Goal: Task Accomplishment & Management: Manage account settings

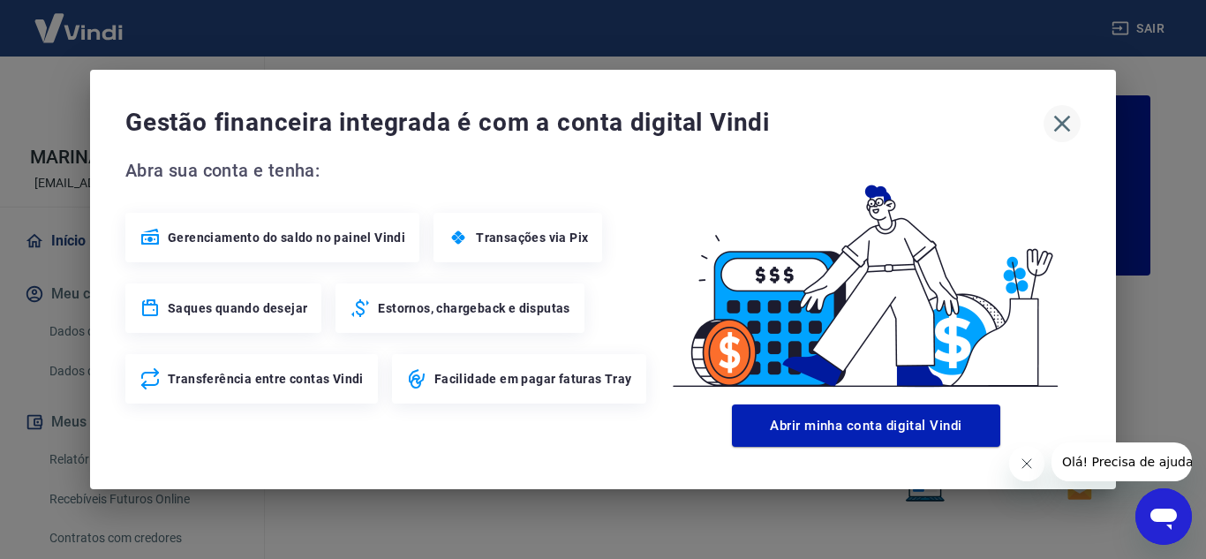
click at [1067, 115] on icon "button" at bounding box center [1062, 123] width 28 height 28
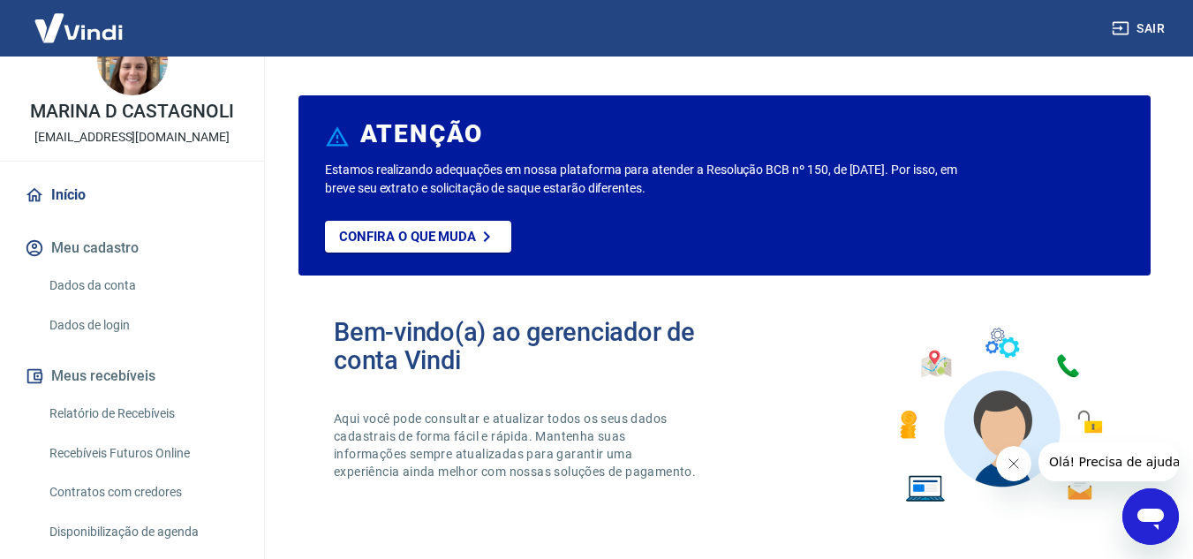
scroll to position [88, 0]
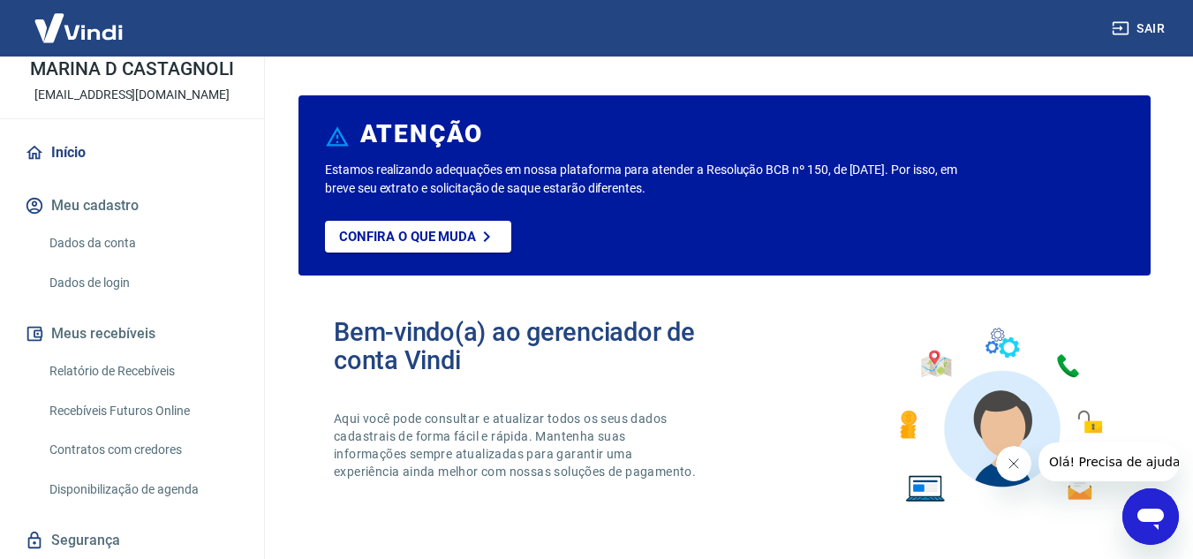
click at [147, 374] on link "Relatório de Recebíveis" at bounding box center [142, 371] width 200 height 36
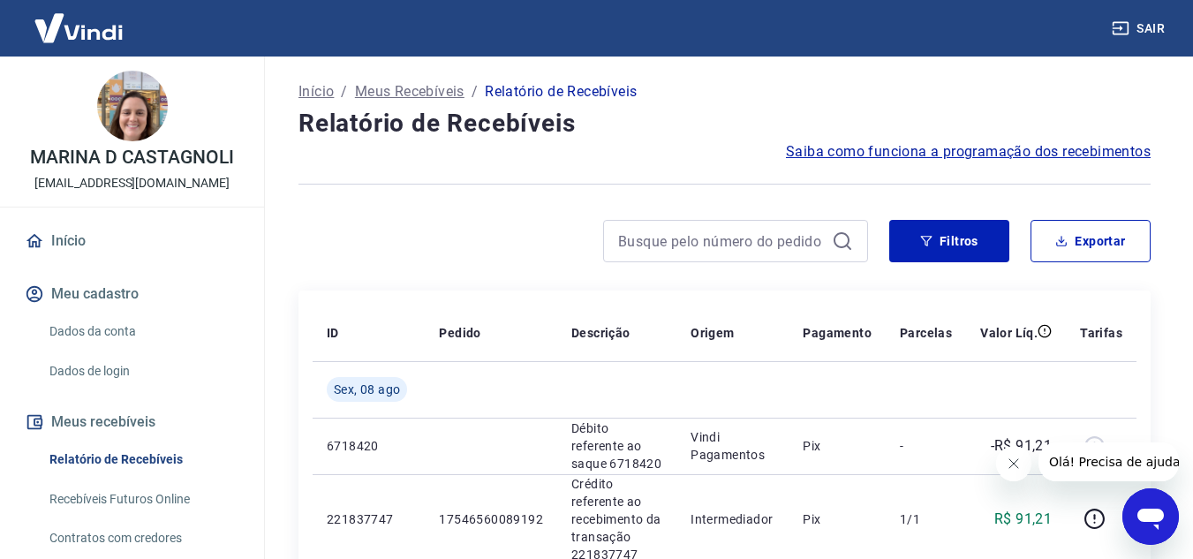
click at [117, 328] on link "Dados da conta" at bounding box center [142, 331] width 200 height 36
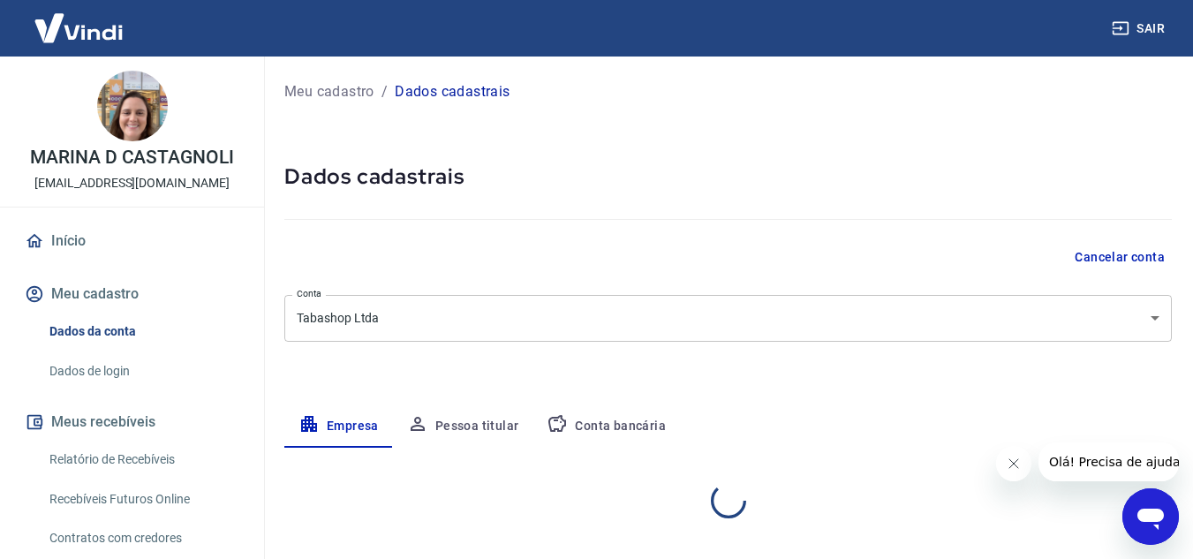
select select "PR"
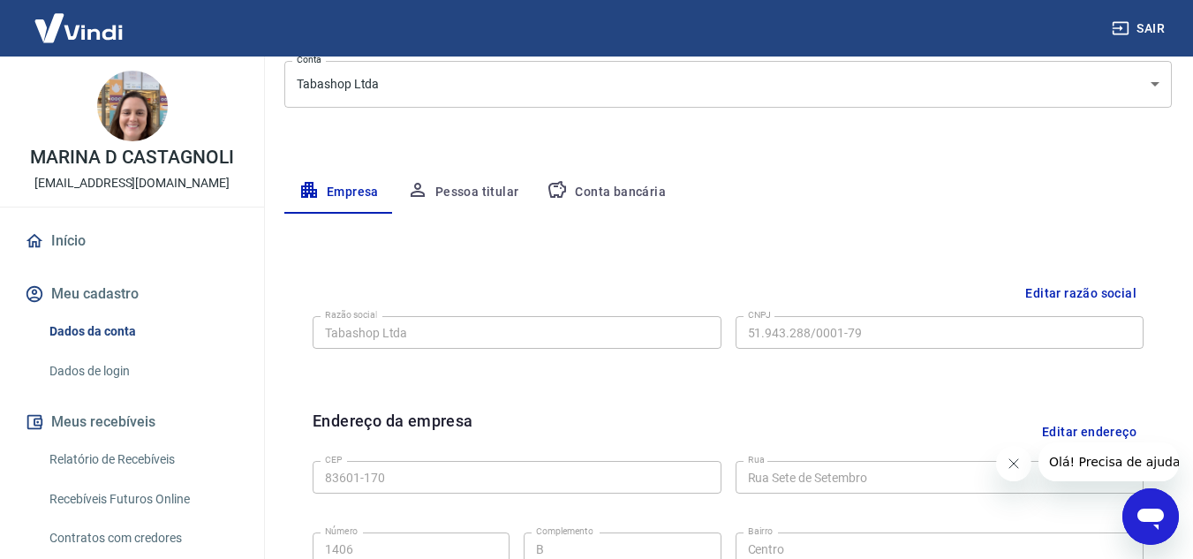
scroll to position [265, 0]
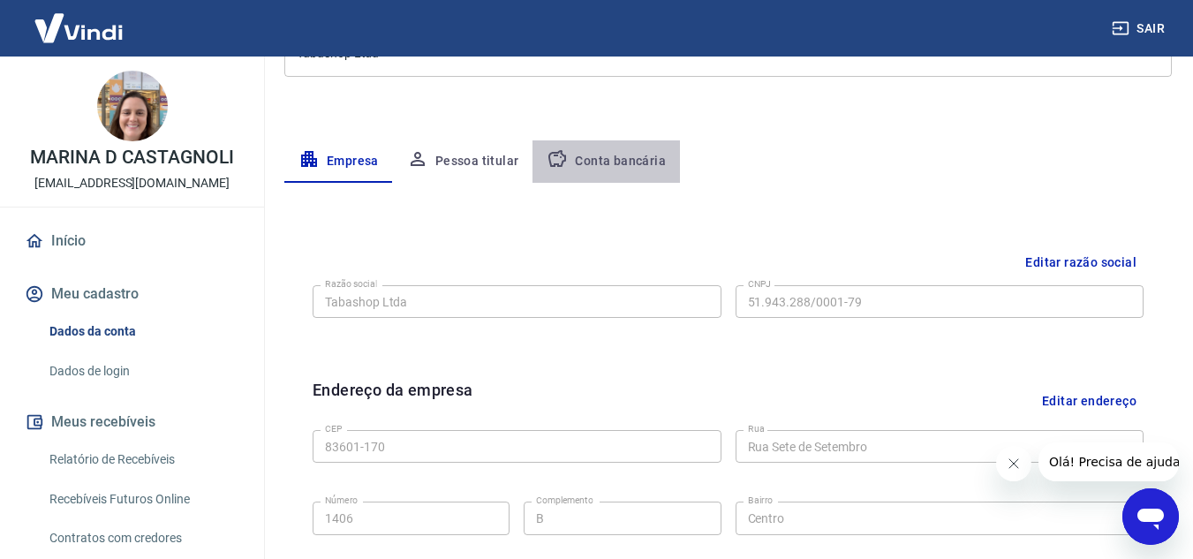
click at [608, 154] on button "Conta bancária" at bounding box center [605, 161] width 147 height 42
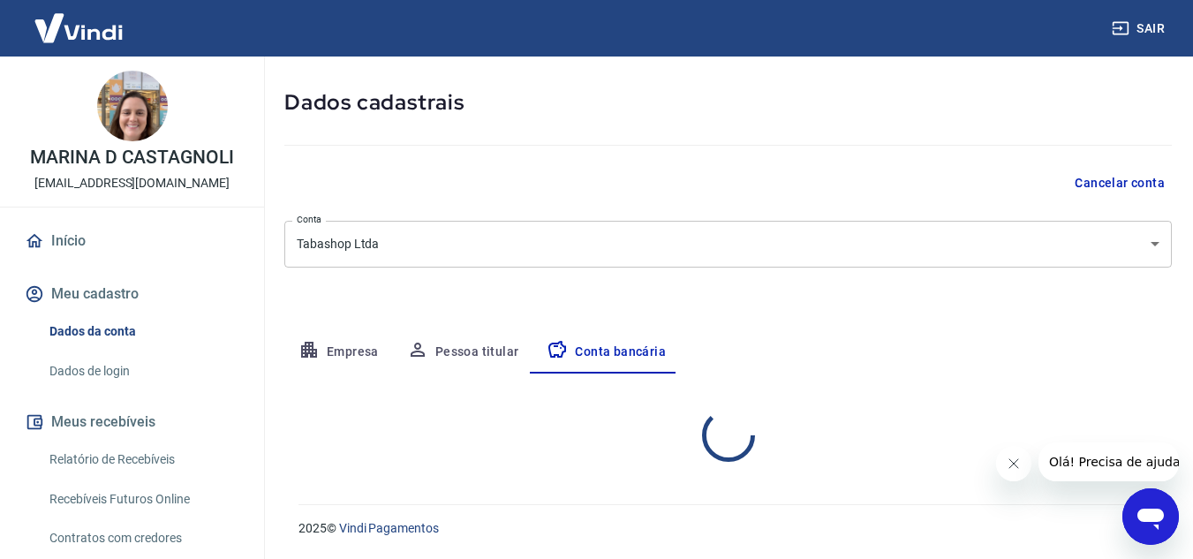
select select "1"
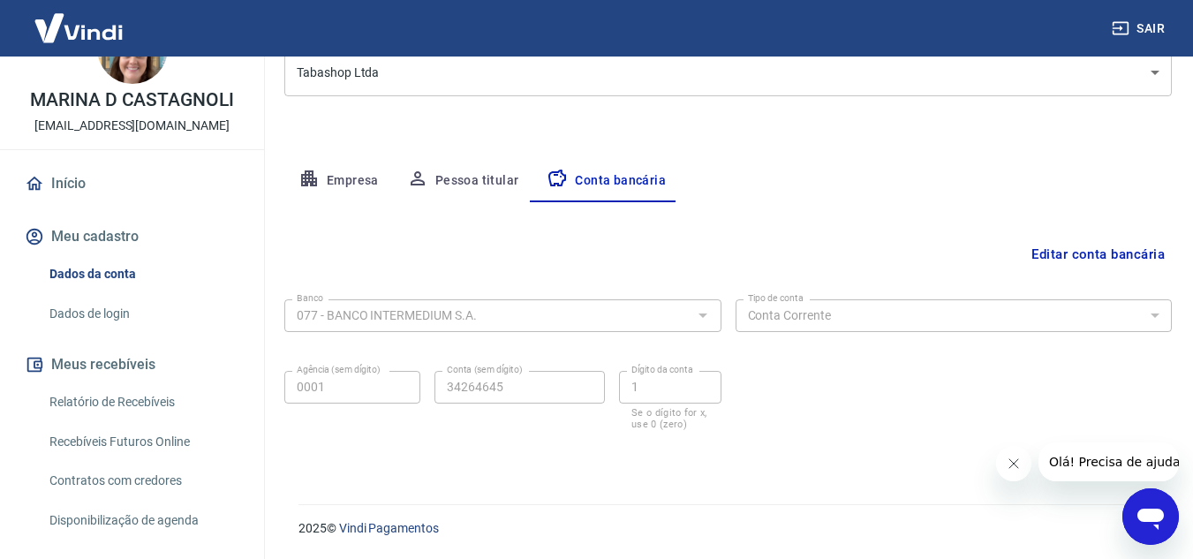
scroll to position [88, 0]
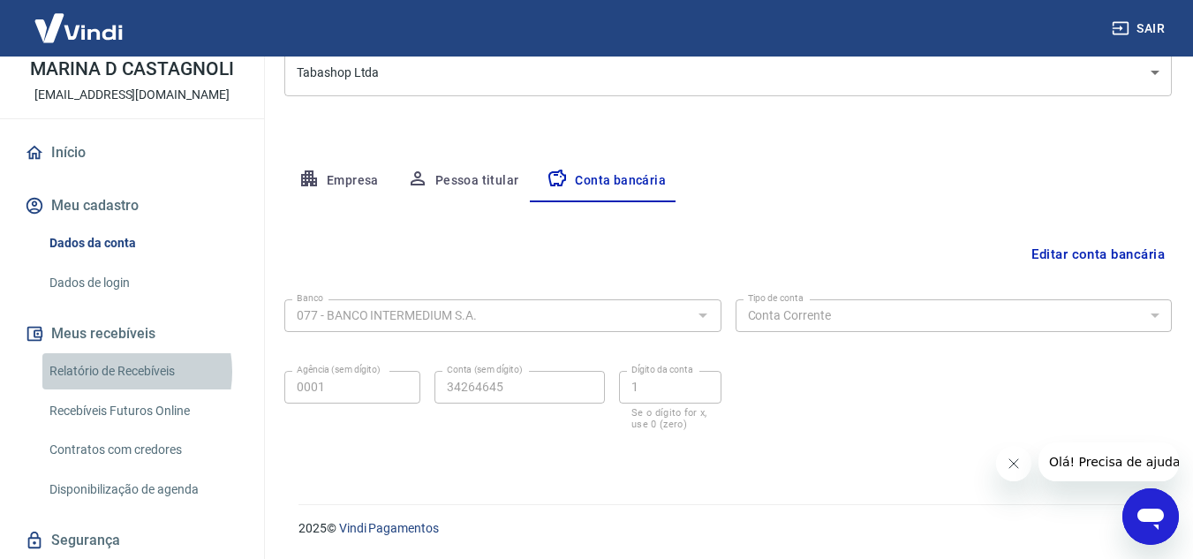
click at [116, 371] on link "Relatório de Recebíveis" at bounding box center [142, 371] width 200 height 36
